Goal: Task Accomplishment & Management: Manage account settings

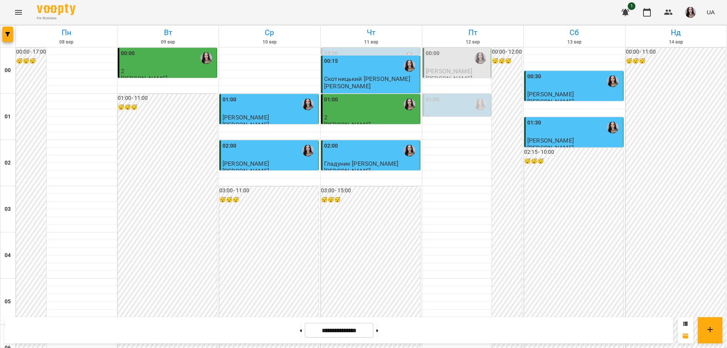
scroll to position [400, 0]
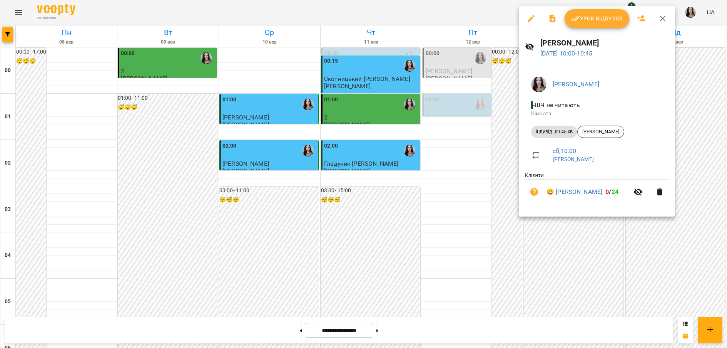
click at [599, 18] on span "Урок відбувся" at bounding box center [597, 18] width 52 height 9
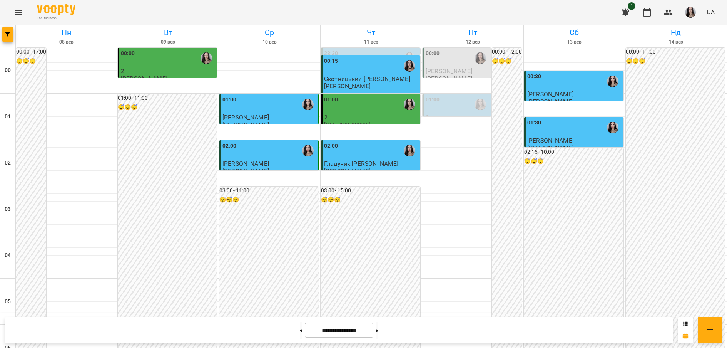
scroll to position [470, 0]
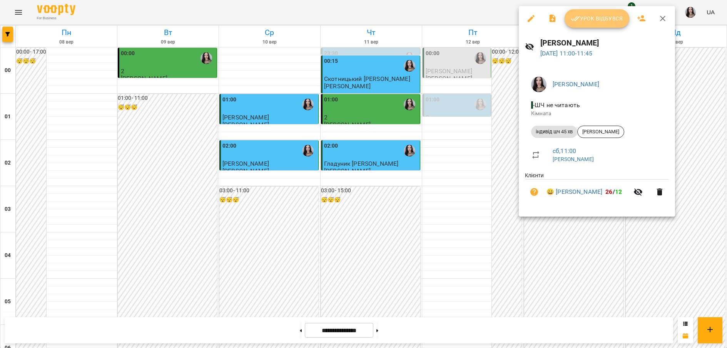
click at [592, 14] on span "Урок відбувся" at bounding box center [597, 18] width 52 height 9
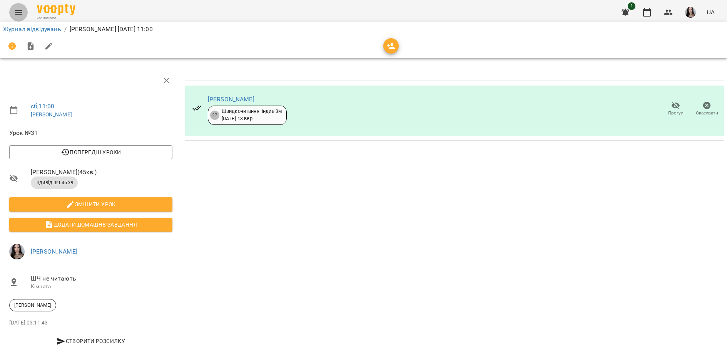
click at [24, 14] on button "Menu" at bounding box center [18, 12] width 18 height 18
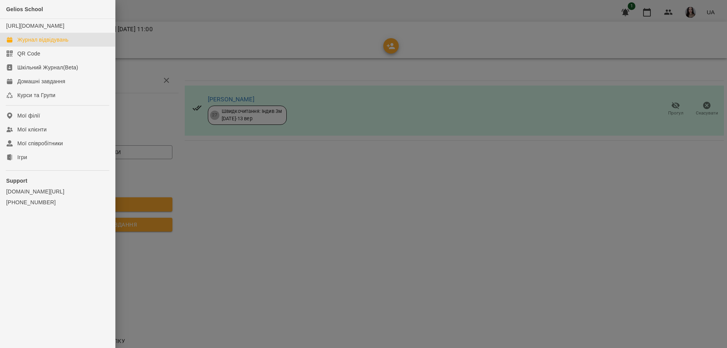
click at [49, 44] on div "Журнал відвідувань" at bounding box center [42, 40] width 51 height 8
